Goal: Task Accomplishment & Management: Manage account settings

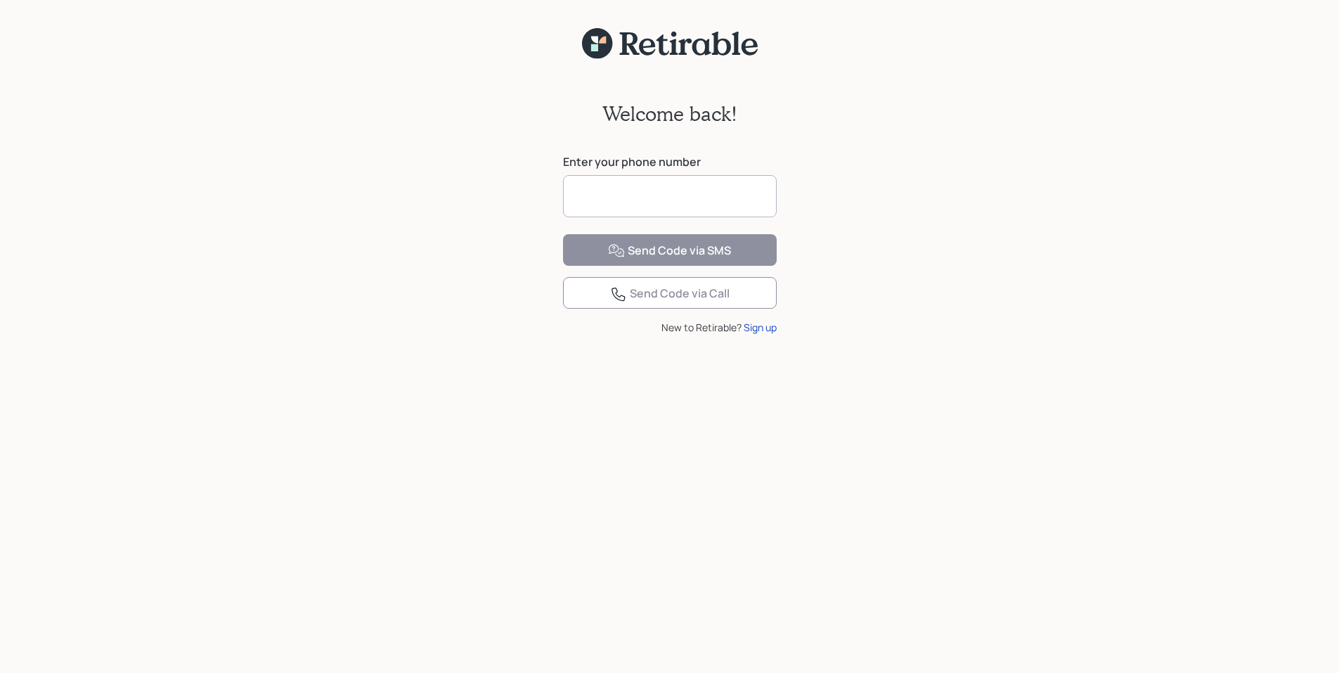
click at [614, 200] on input at bounding box center [670, 196] width 214 height 42
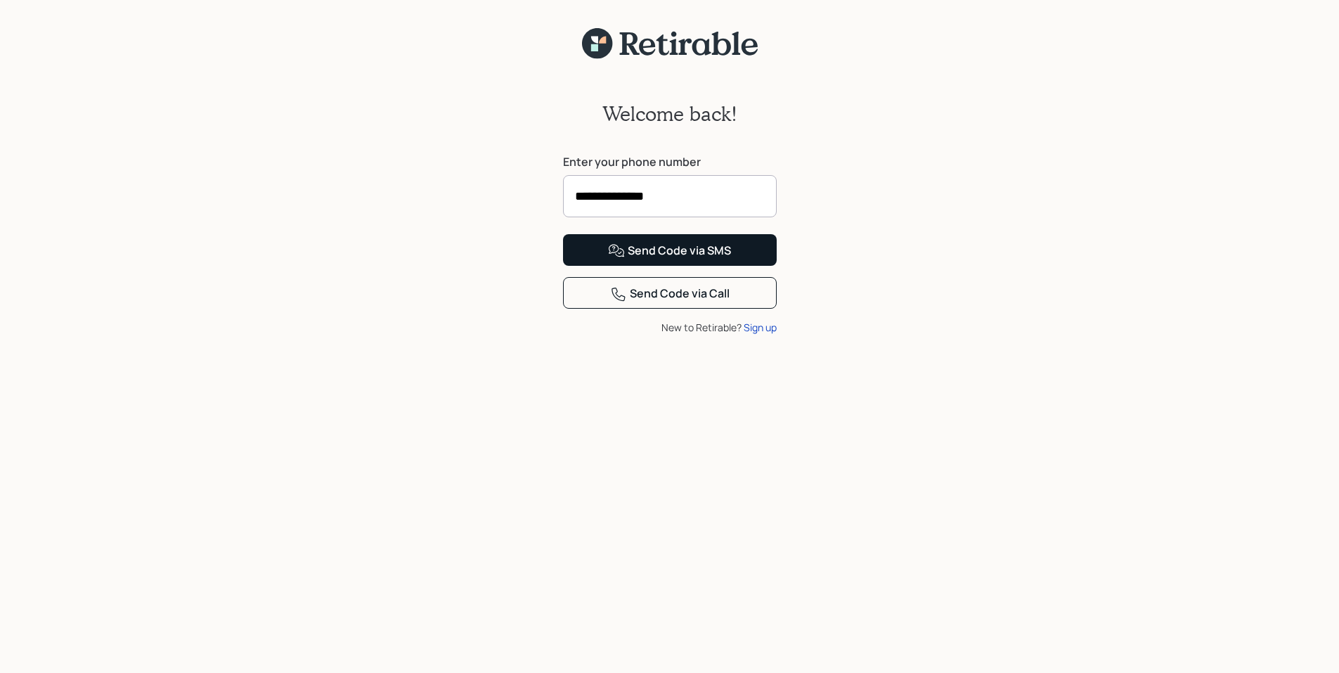
type input "**********"
click at [668, 259] on div "Send Code via SMS" at bounding box center [669, 250] width 123 height 17
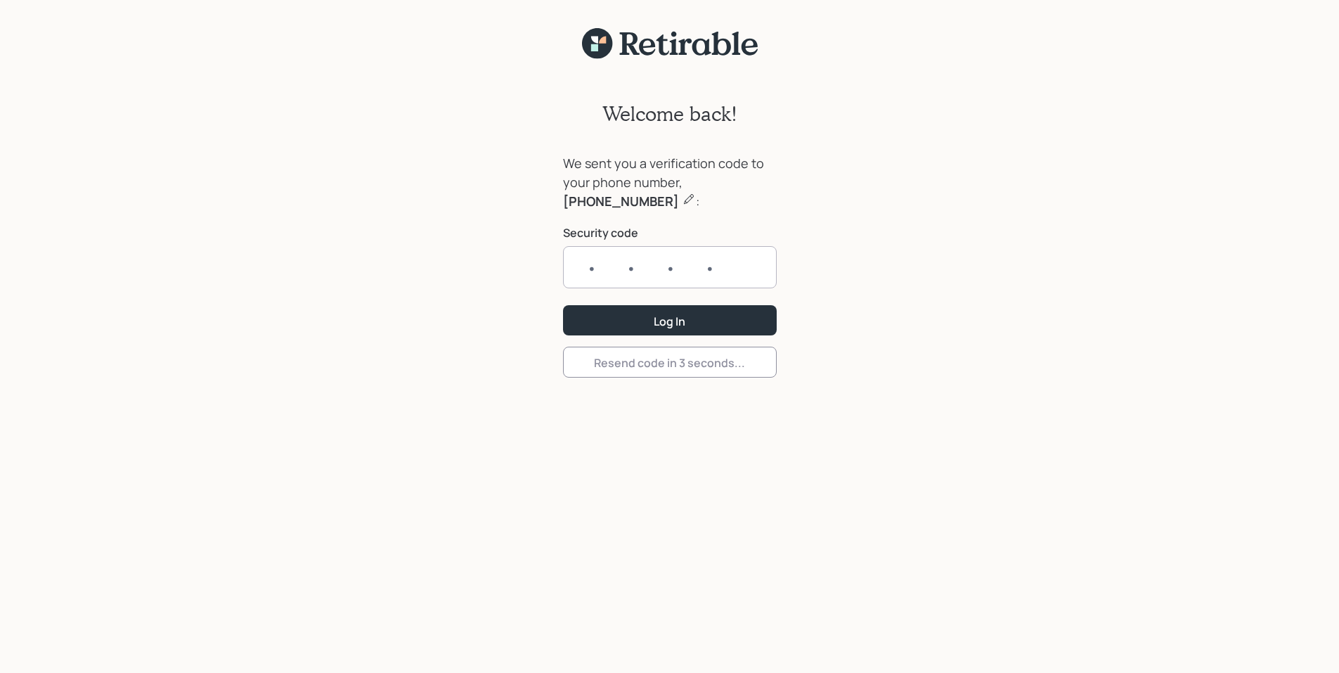
click at [623, 267] on input "text" at bounding box center [670, 267] width 214 height 42
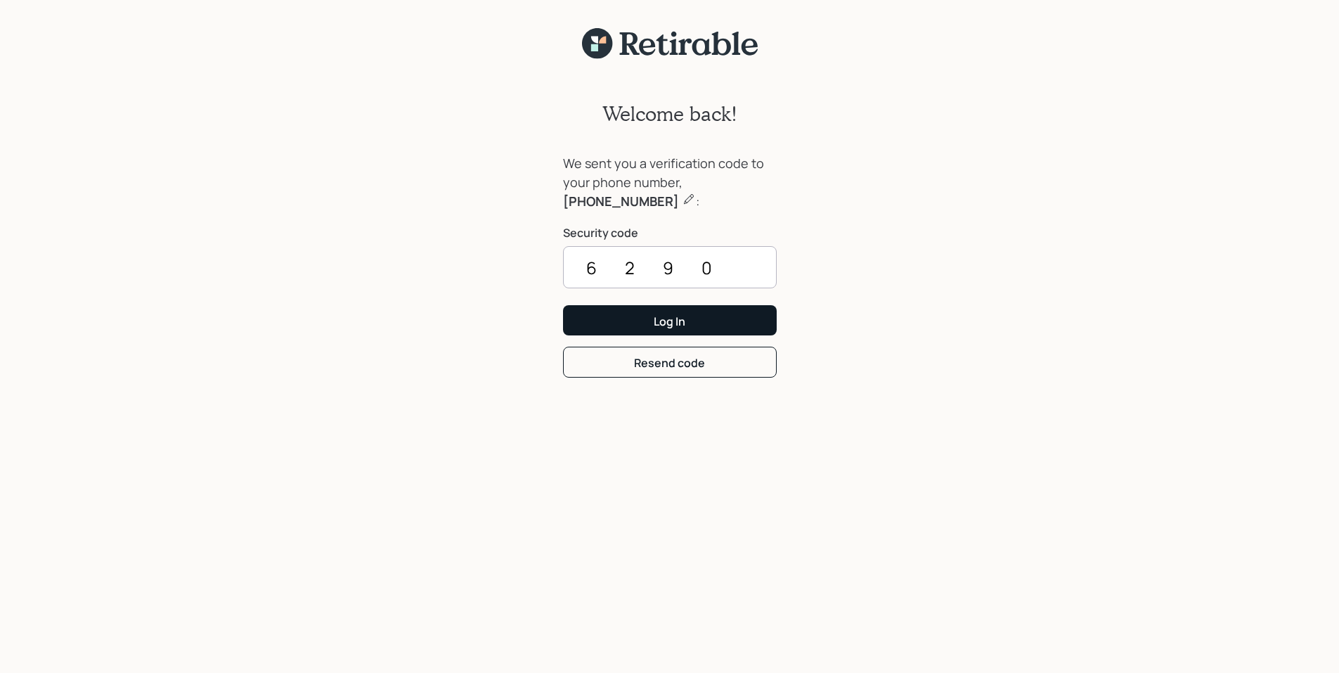
type input "6290"
click at [675, 320] on div "Log In" at bounding box center [670, 320] width 32 height 15
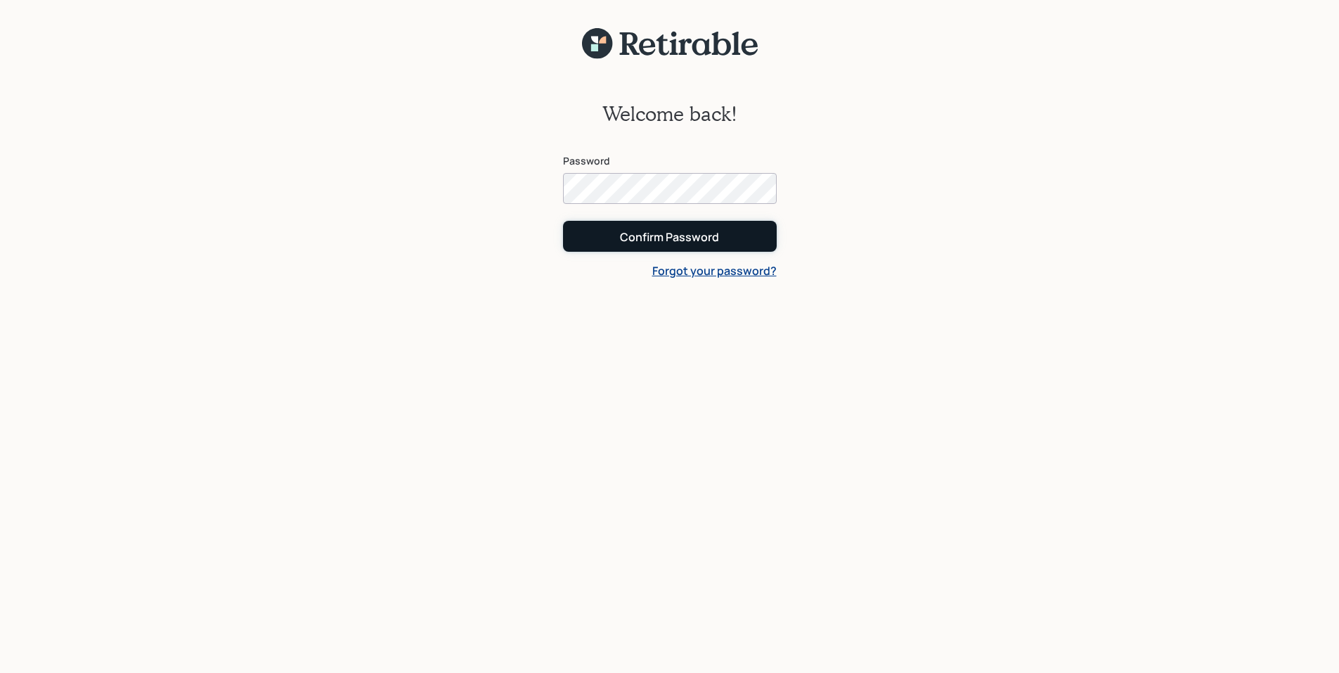
click at [668, 235] on div "Confirm Password" at bounding box center [669, 236] width 99 height 15
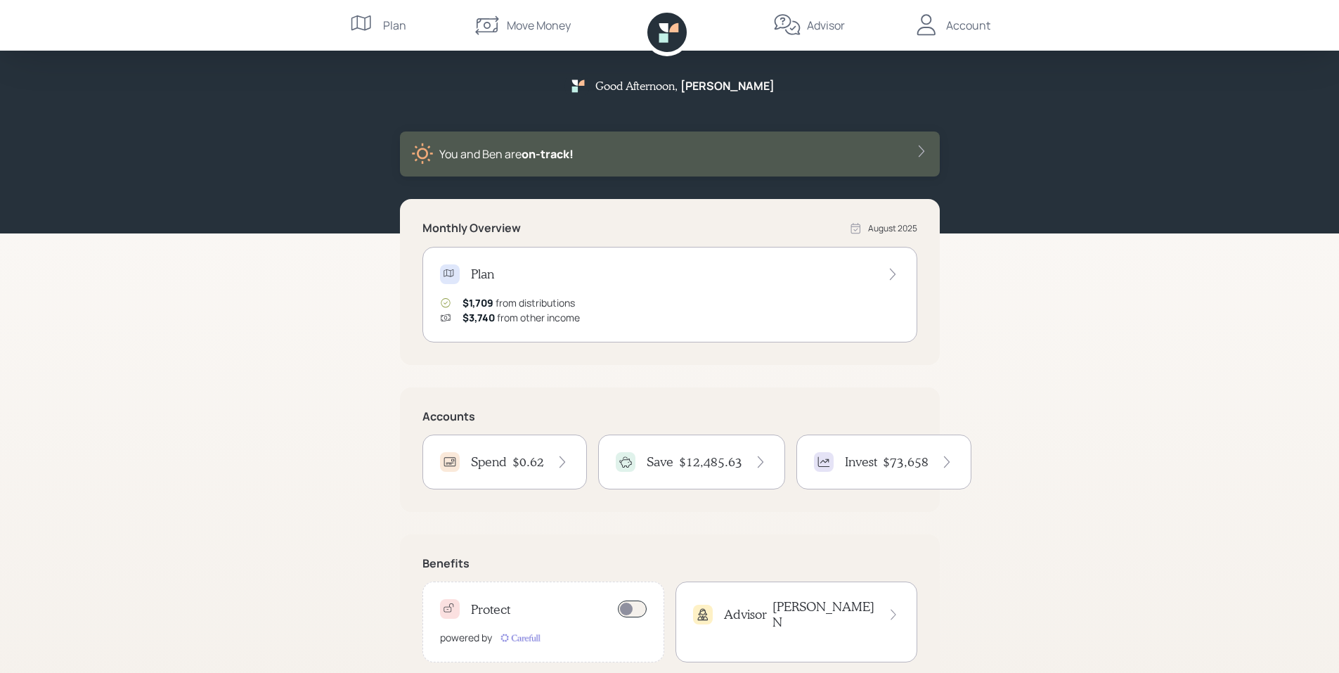
click at [971, 31] on div "Account" at bounding box center [968, 25] width 44 height 17
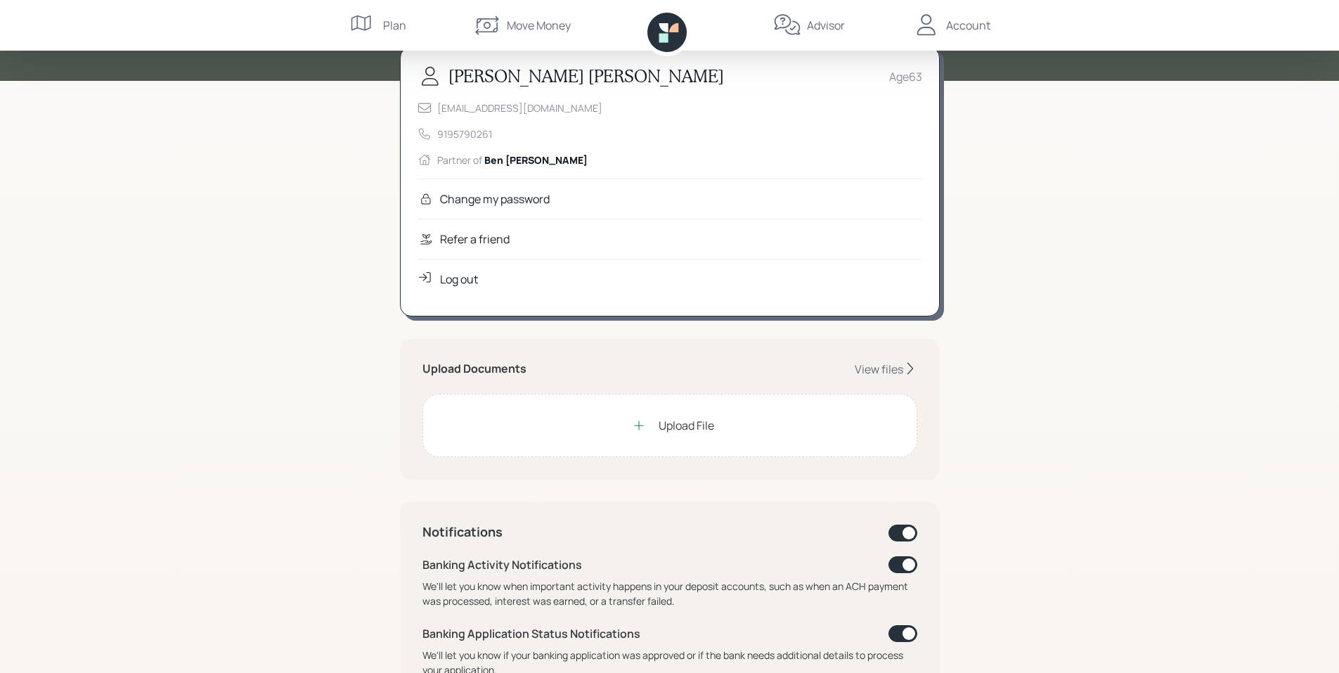
scroll to position [141, 0]
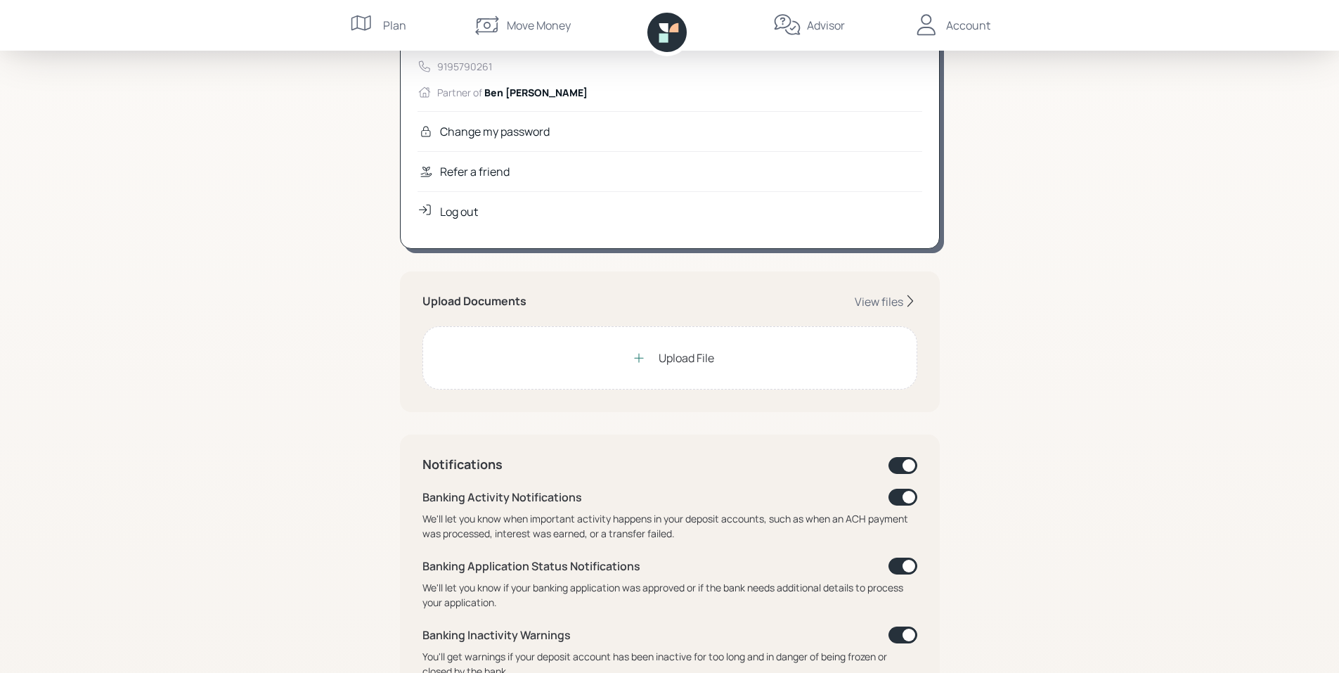
click at [656, 358] on div "Upload File" at bounding box center [669, 358] width 89 height 28
click at [661, 358] on div "Upload File" at bounding box center [687, 357] width 56 height 17
click at [878, 301] on div "View files" at bounding box center [879, 301] width 48 height 15
